Goal: Find specific page/section: Find specific page/section

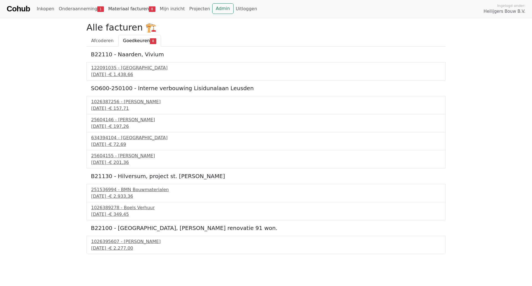
click at [149, 8] on span "8" at bounding box center [152, 9] width 6 height 6
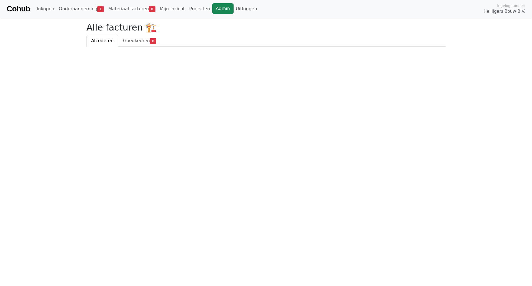
click at [212, 7] on link "Admin" at bounding box center [222, 8] width 21 height 11
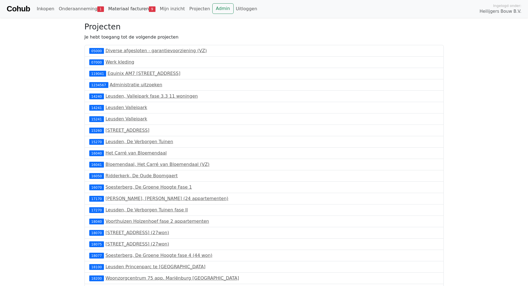
click at [133, 8] on link "Materiaal facturen 9" at bounding box center [132, 8] width 52 height 11
